Goal: Task Accomplishment & Management: Manage account settings

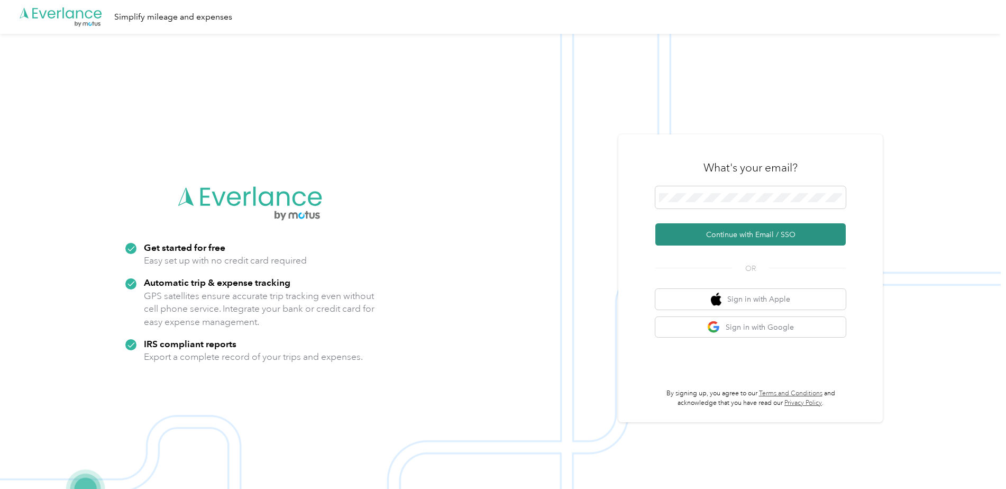
click at [751, 228] on button "Continue with Email / SSO" at bounding box center [750, 234] width 190 height 22
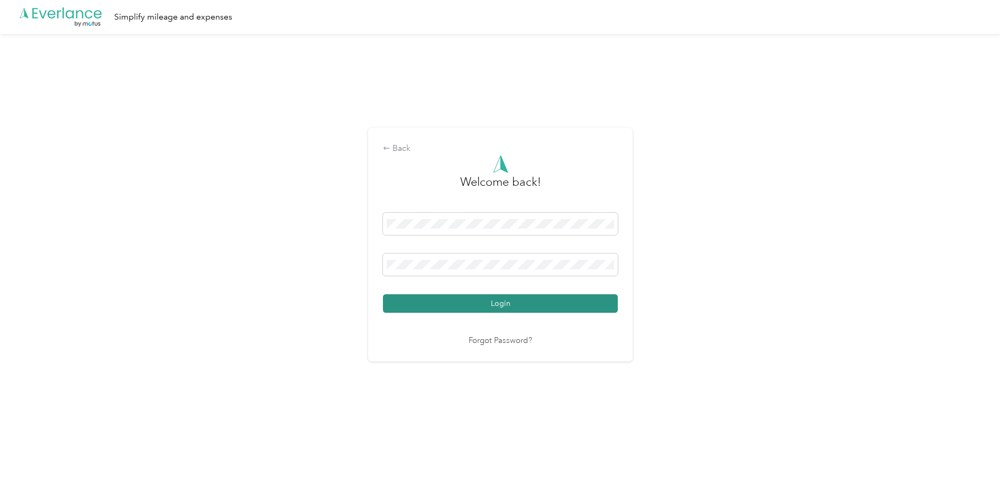
click at [513, 306] on button "Login" at bounding box center [500, 303] width 235 height 19
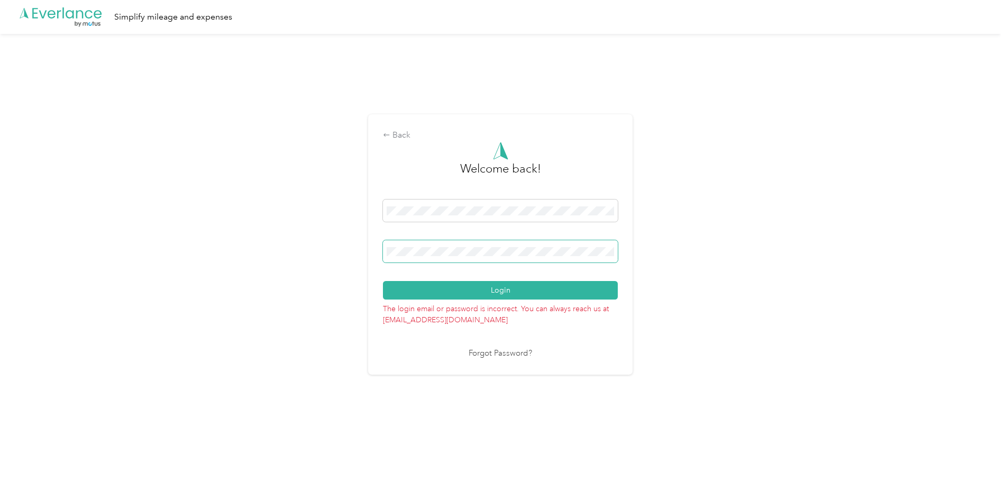
click at [332, 253] on div "Back Welcome back! Login The login email or password is incorrect. You can alwa…" at bounding box center [500, 249] width 1001 height 430
